Goal: Register for event/course

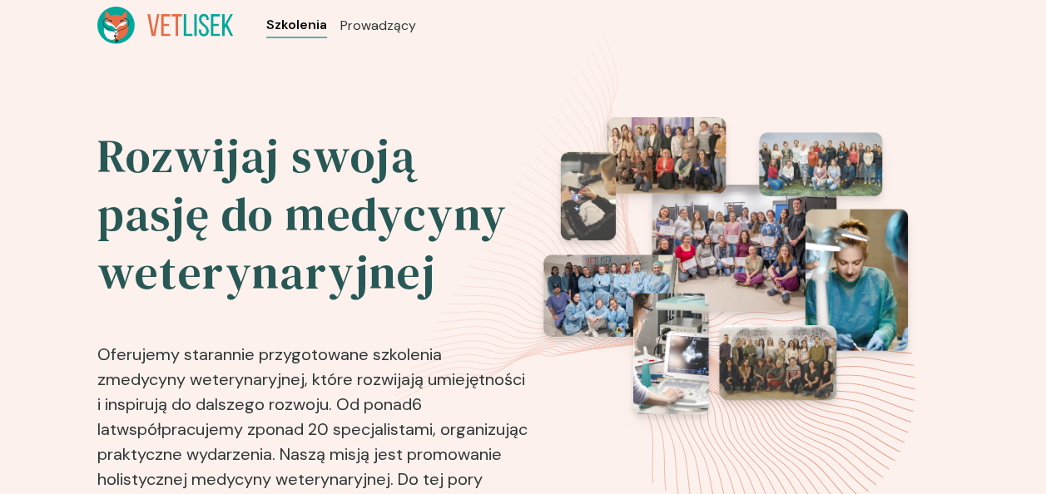
click at [295, 23] on span "Szkolenia" at bounding box center [296, 25] width 61 height 20
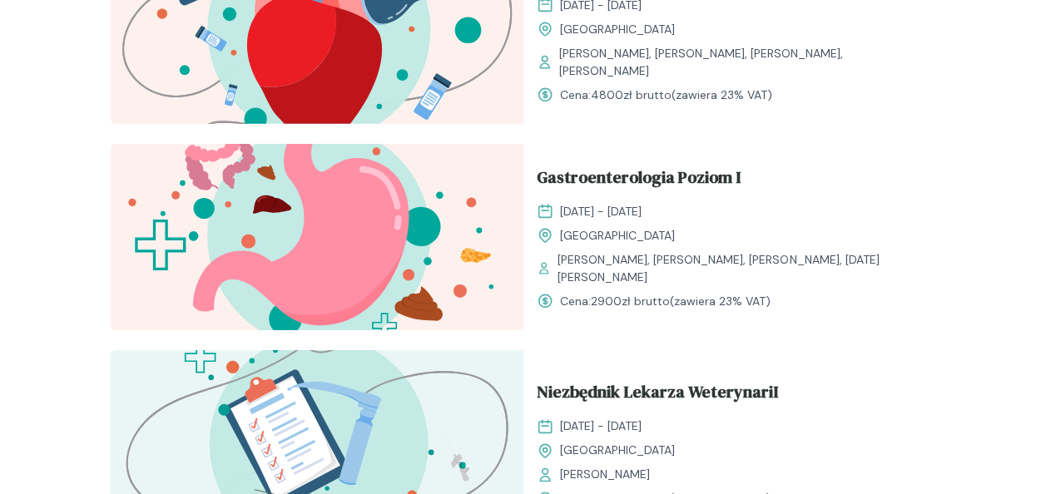
scroll to position [2580, 0]
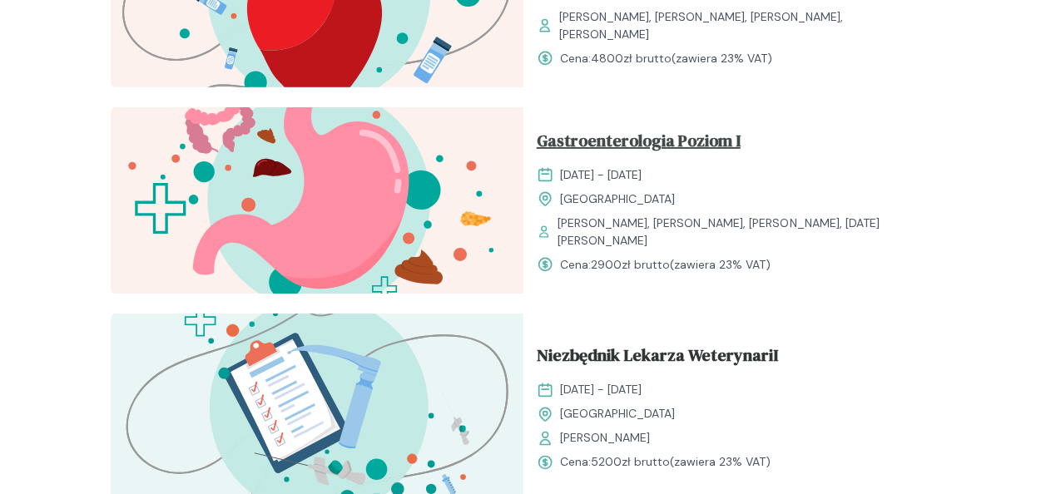
click at [570, 156] on span "Gastroenterologia Poziom I" at bounding box center [639, 144] width 204 height 32
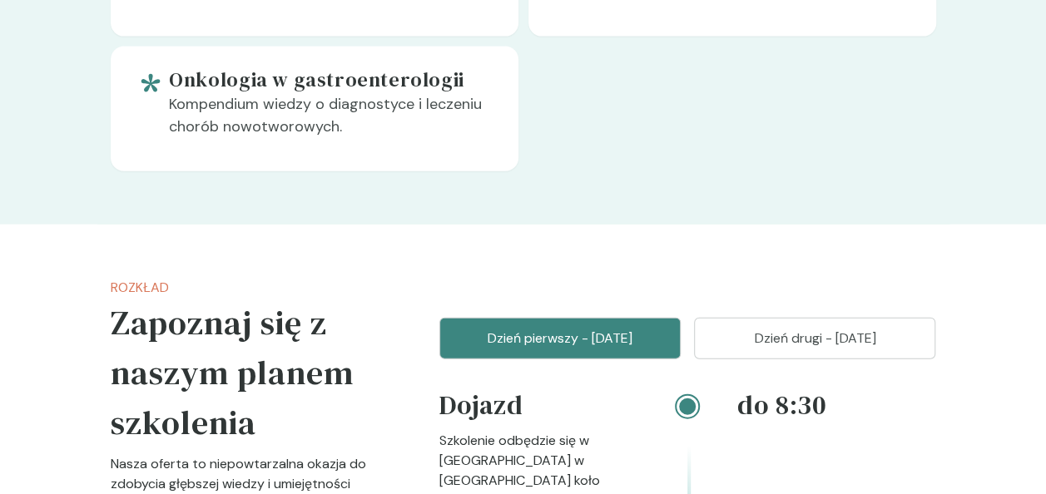
scroll to position [2247, 0]
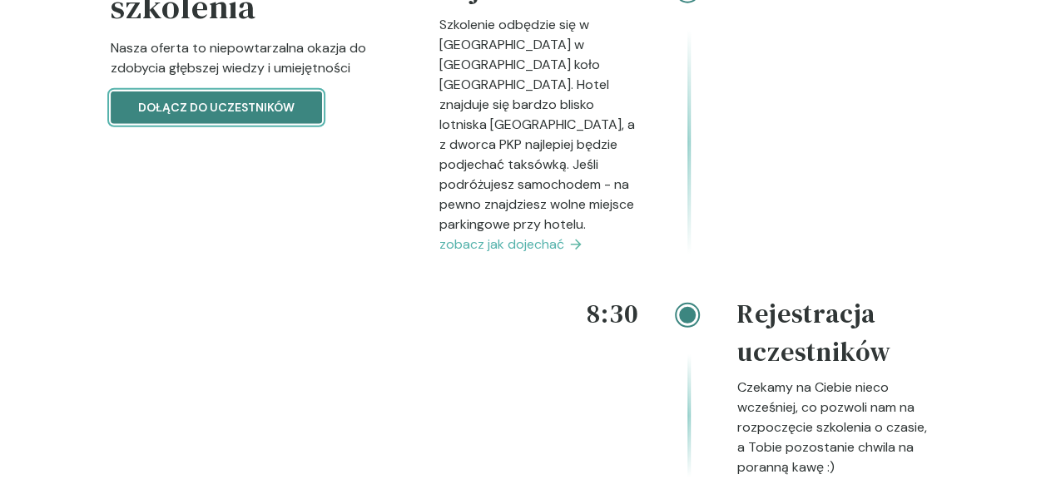
click at [279, 99] on p "Dołącz do uczestników" at bounding box center [216, 107] width 156 height 17
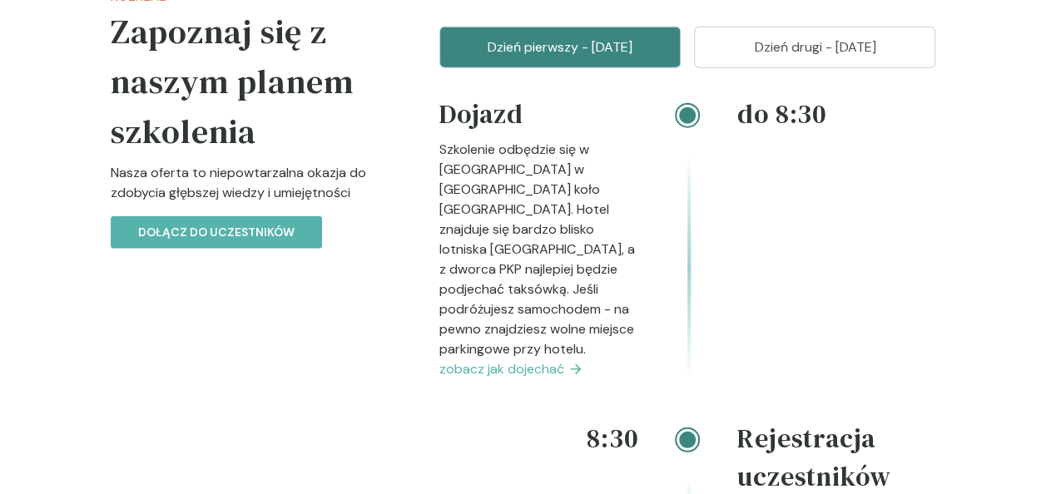
scroll to position [1914, 0]
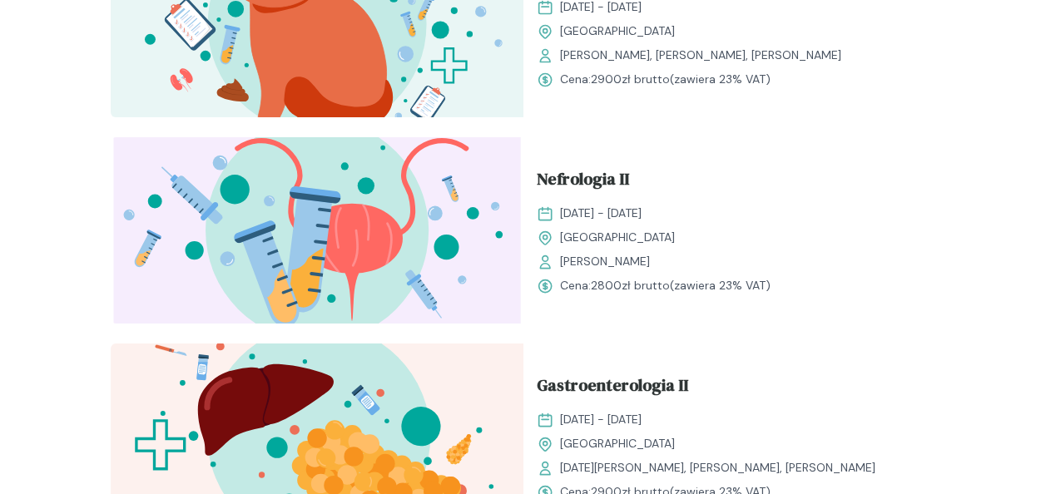
scroll to position [3163, 0]
